Goal: Information Seeking & Learning: Understand process/instructions

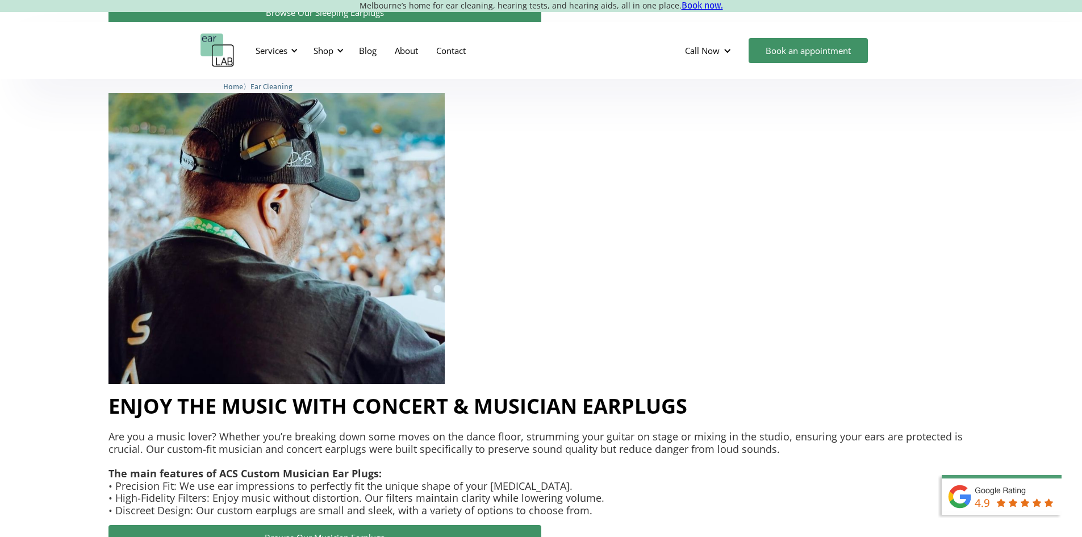
scroll to position [2158, 0]
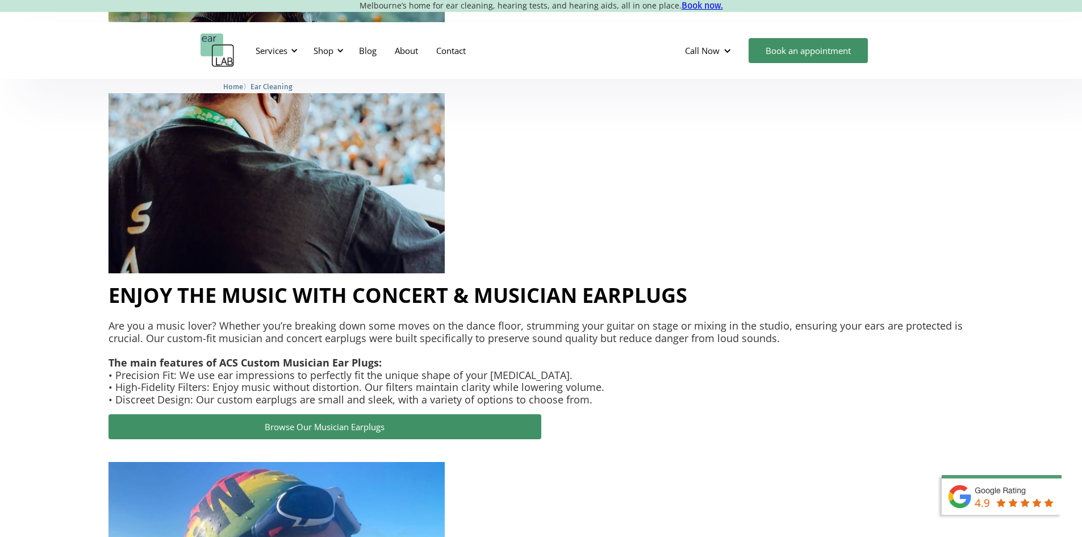
drag, startPoint x: 597, startPoint y: 238, endPoint x: 899, endPoint y: 272, distance: 303.5
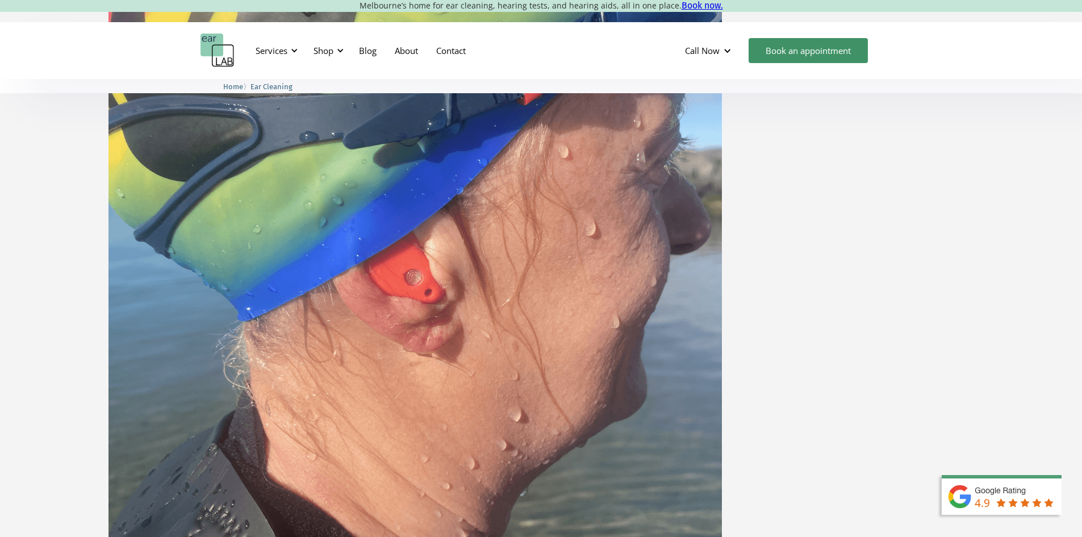
scroll to position [0, 0]
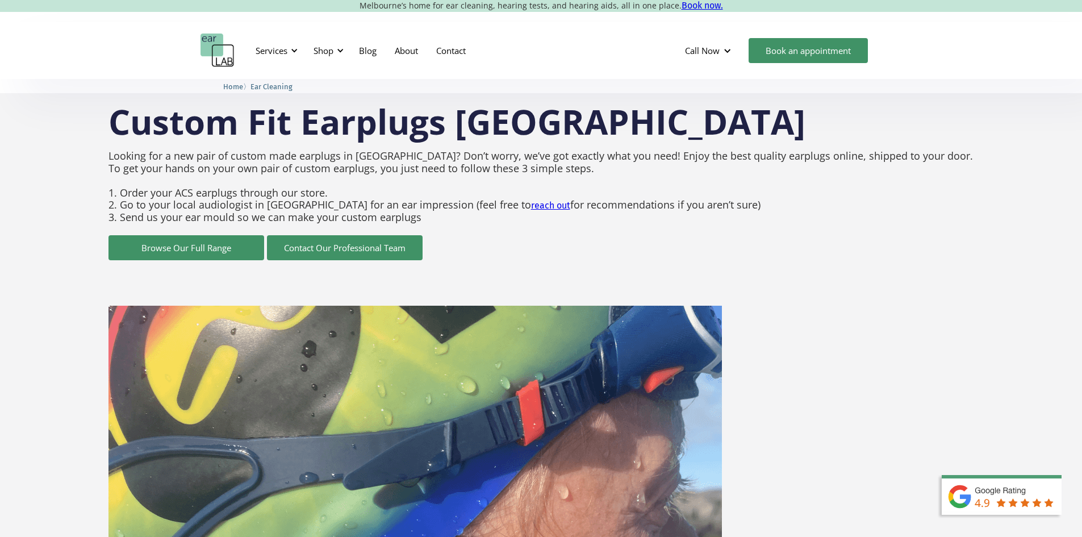
drag, startPoint x: 272, startPoint y: 129, endPoint x: 358, endPoint y: 144, distance: 87.1
click at [272, 130] on h1 "Custom Fit Earplugs [GEOGRAPHIC_DATA]" at bounding box center [541, 122] width 866 height 34
click at [522, 184] on p "Looking for a new pair of custom made earplugs in [GEOGRAPHIC_DATA]? Don’t worr…" at bounding box center [541, 186] width 866 height 85
click at [801, 227] on p "Looking for a new pair of custom made earplugs in [GEOGRAPHIC_DATA]? Don’t worr…" at bounding box center [541, 186] width 866 height 85
click at [289, 52] on div "Services" at bounding box center [275, 51] width 52 height 34
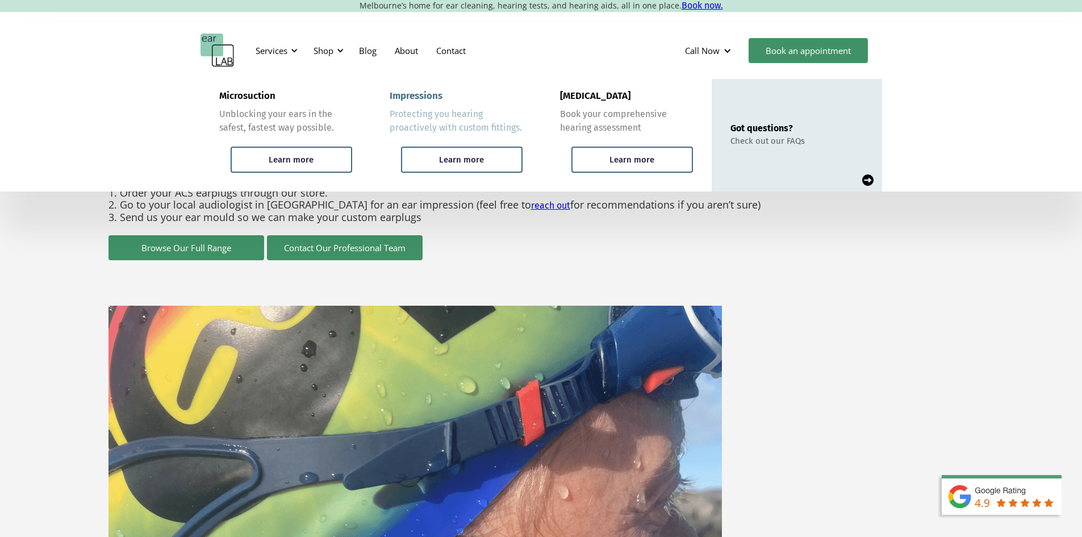
click at [471, 146] on link "Impressions Protecting you hearing proactively with custom fittings. Learn more" at bounding box center [456, 135] width 170 height 112
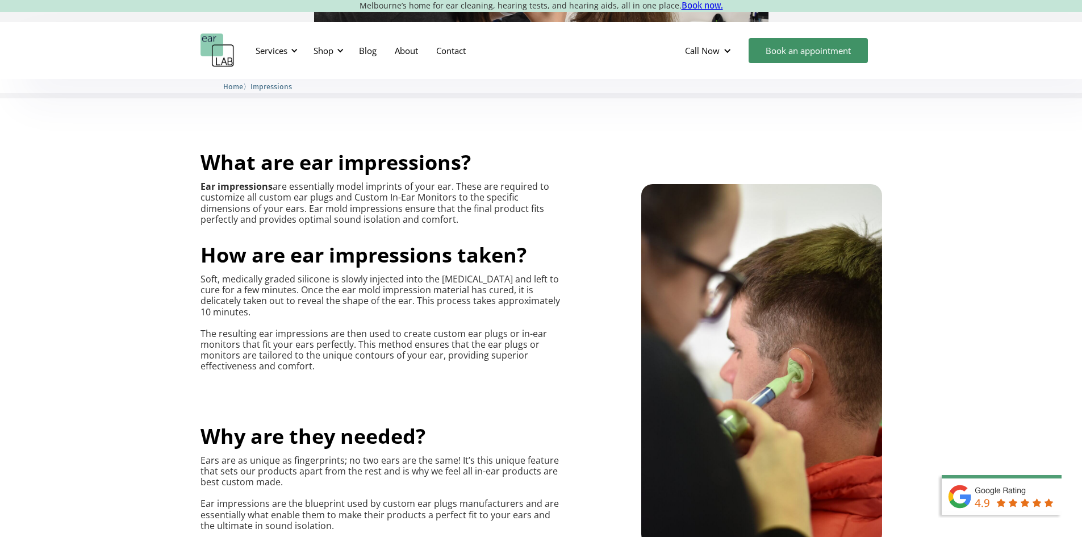
scroll to position [511, 0]
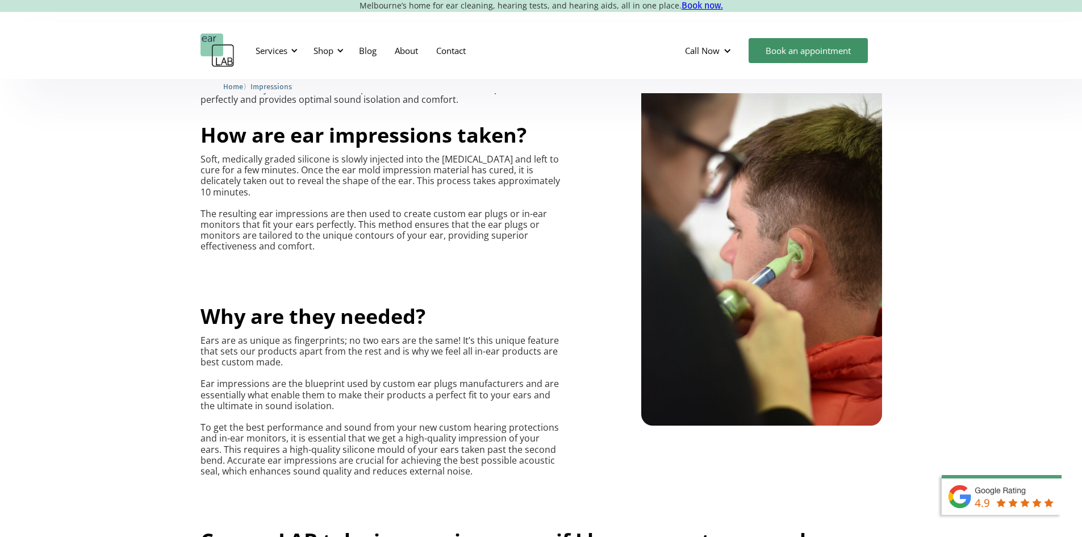
drag, startPoint x: 303, startPoint y: 125, endPoint x: 365, endPoint y: 268, distance: 155.7
click at [365, 252] on div "What are ear impressions? Ear impressions are essentially model imprints of you…" at bounding box center [381, 131] width 361 height 239
click at [369, 252] on p "Soft, medically graded silicone is slowly injected into the [MEDICAL_DATA] and …" at bounding box center [381, 203] width 361 height 98
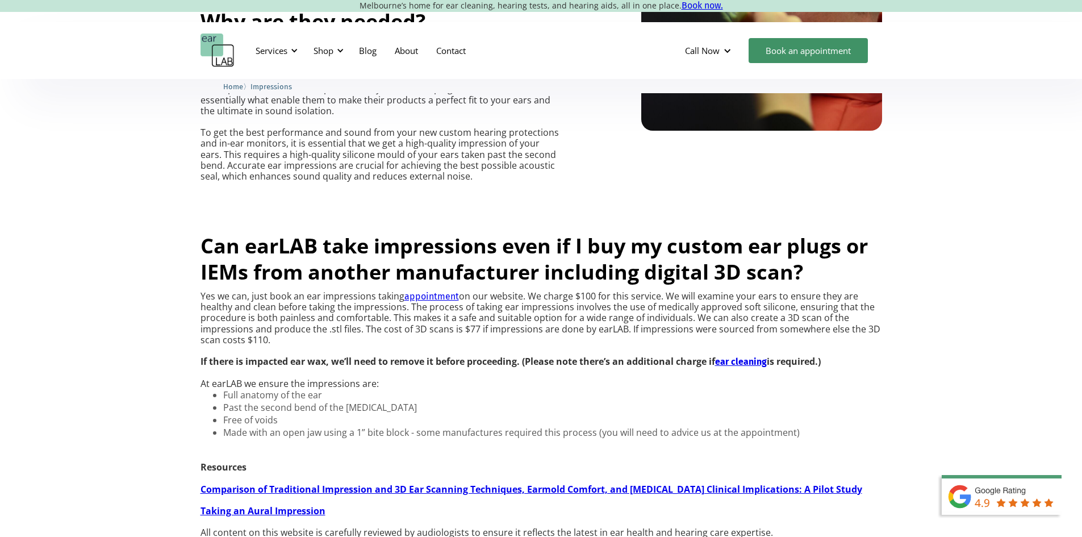
scroll to position [909, 0]
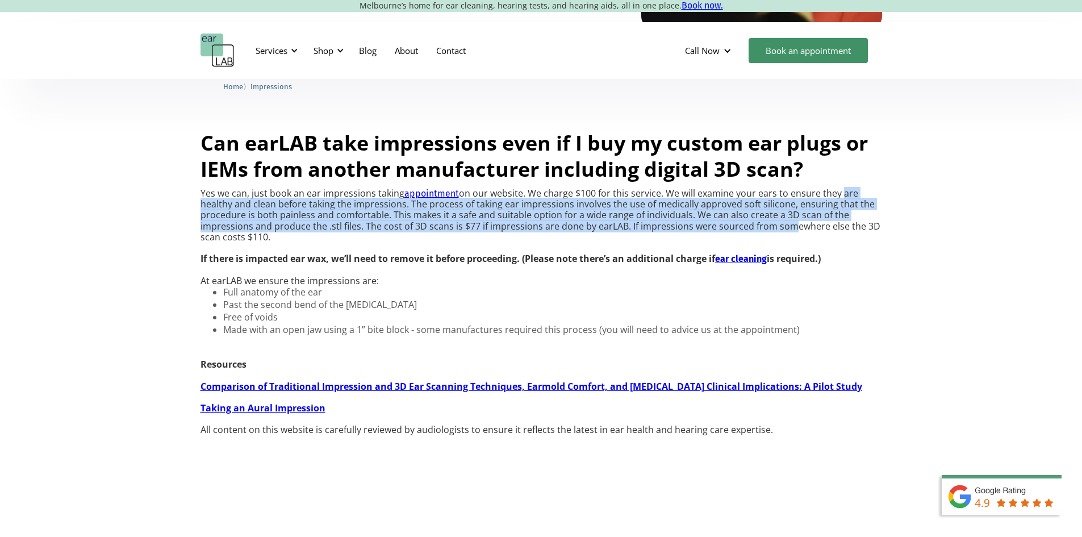
drag, startPoint x: 258, startPoint y: 268, endPoint x: 411, endPoint y: 304, distance: 157.7
click at [411, 286] on p "Yes we can, just book an ear impressions taking appointment on our website. We …" at bounding box center [542, 237] width 682 height 98
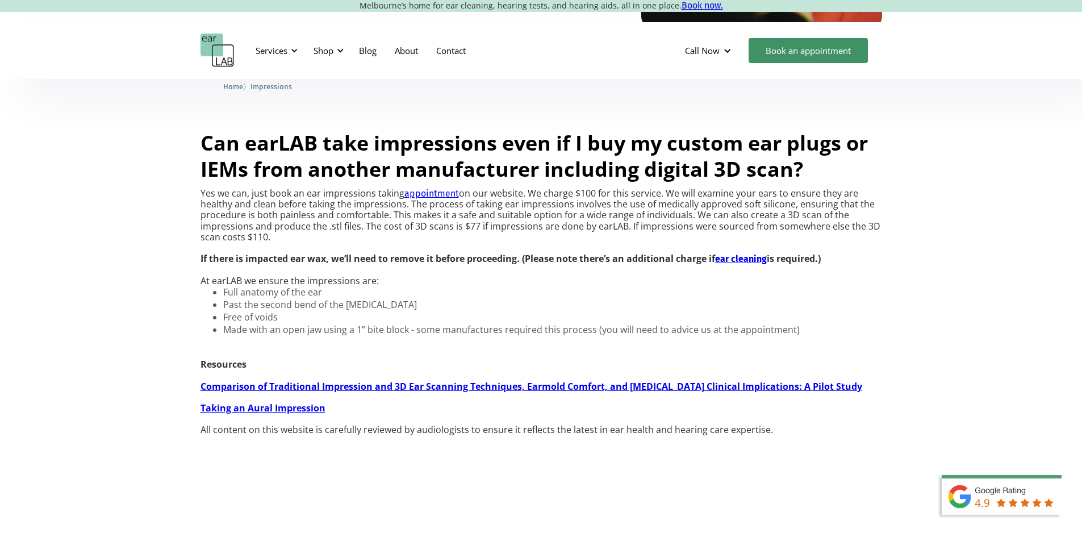
click at [645, 248] on div "Can earLAB take impressions even if I buy my custom ear plugs or IEMs from anot…" at bounding box center [542, 278] width 682 height 331
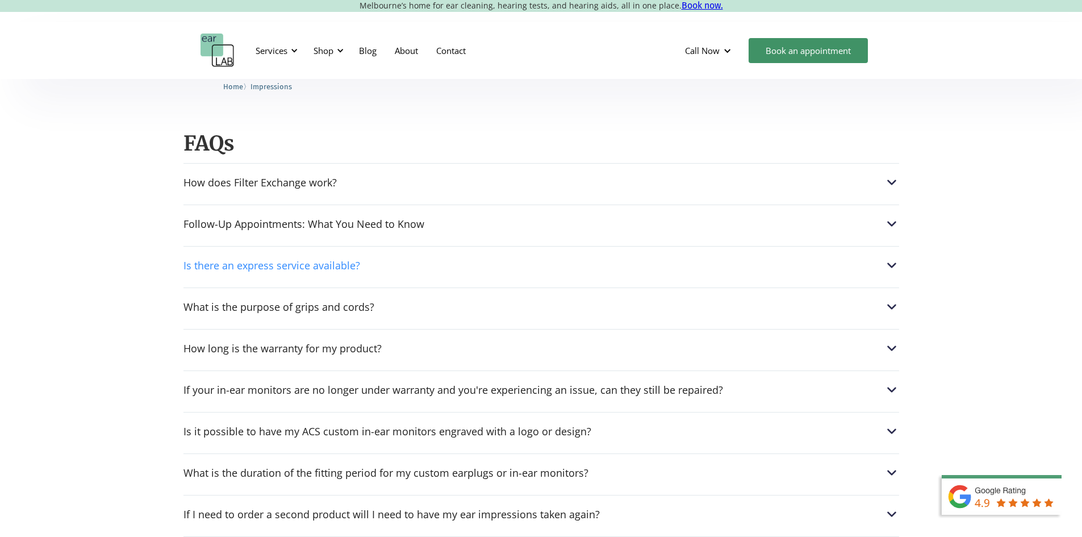
scroll to position [1363, 0]
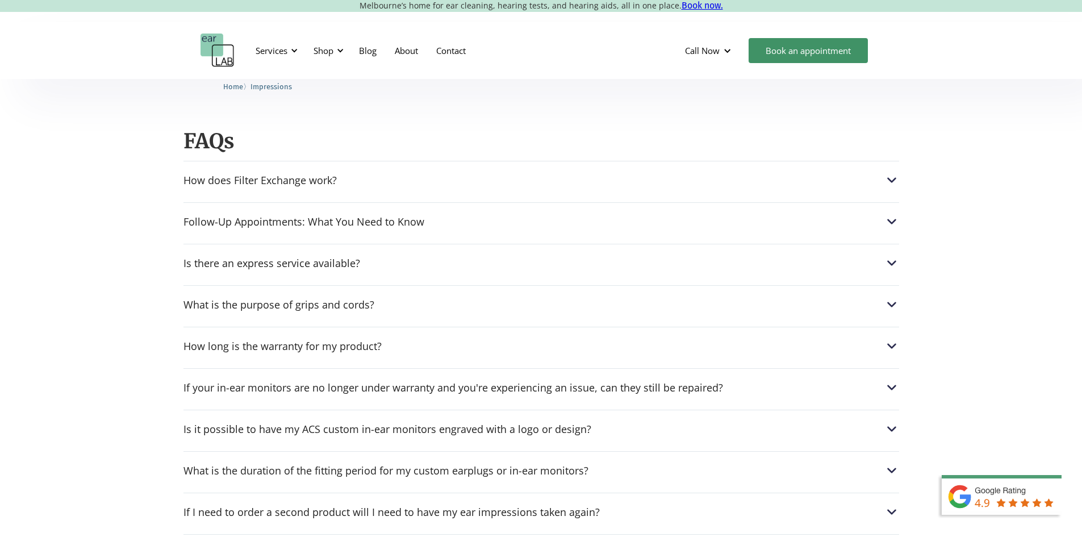
click at [327, 276] on div "Is there an express service available? We offer an express service for urgent o…" at bounding box center [541, 260] width 716 height 32
click at [327, 269] on div "Is there an express service available?" at bounding box center [271, 262] width 177 height 11
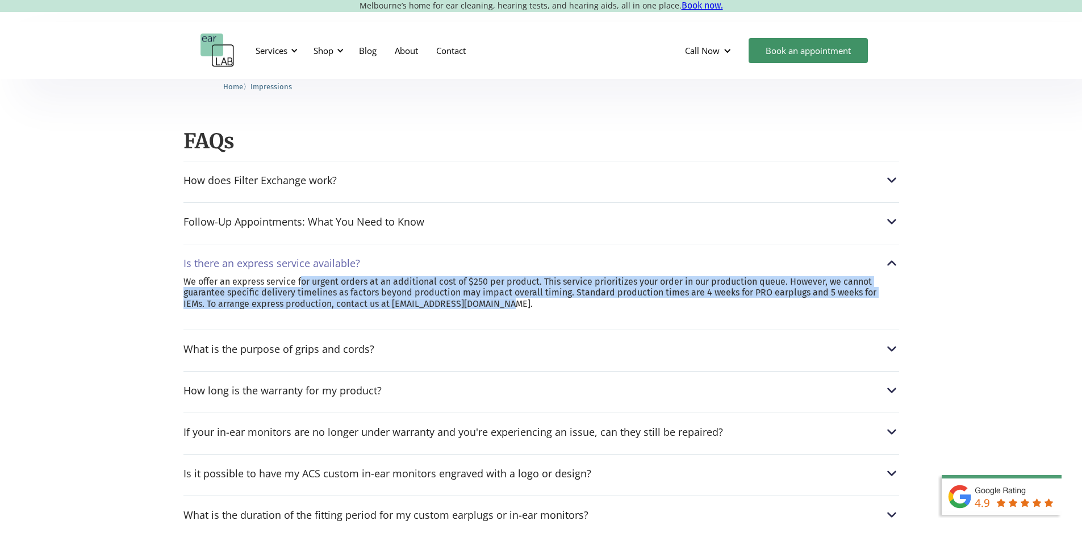
drag, startPoint x: 316, startPoint y: 366, endPoint x: 801, endPoint y: 411, distance: 486.6
click at [801, 411] on div "How does Filter Exchange work? Pro filters 10, 15, 17, 20 and 26 are interchang…" at bounding box center [541, 448] width 716 height 574
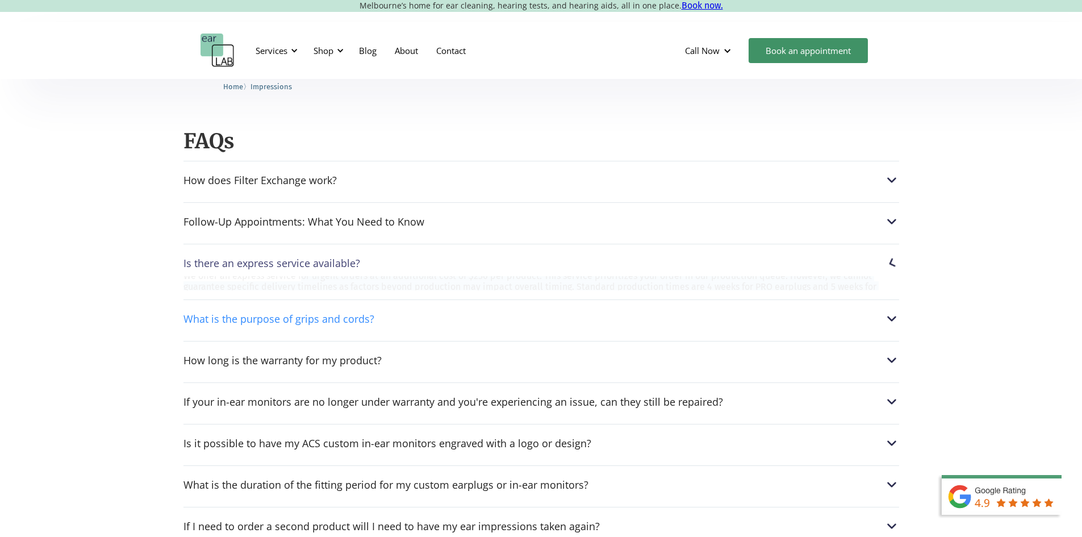
click at [797, 332] on div "What is the purpose of grips and cords? Grips are additional silicone sections …" at bounding box center [541, 315] width 716 height 32
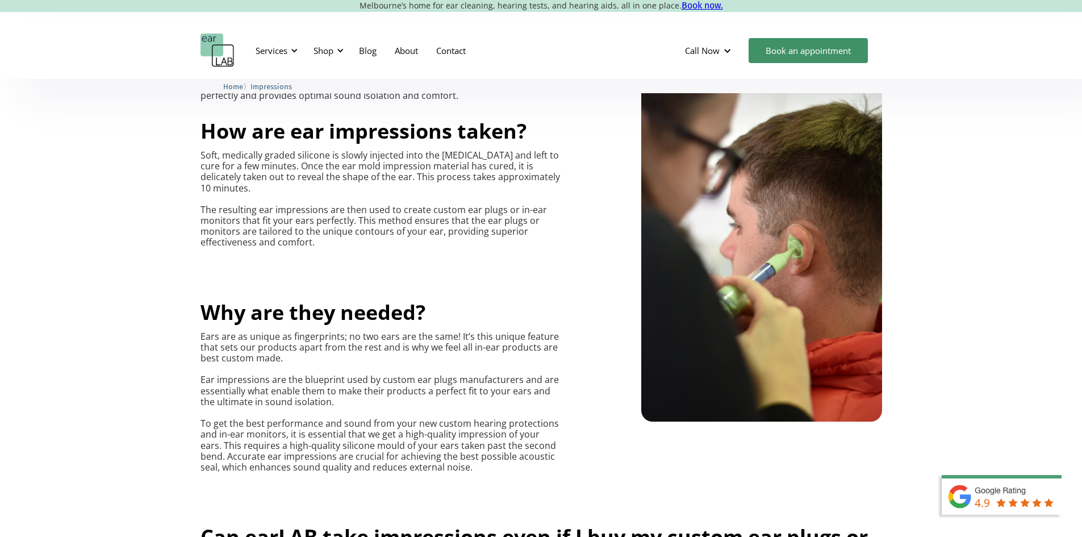
scroll to position [511, 0]
